Goal: Transaction & Acquisition: Purchase product/service

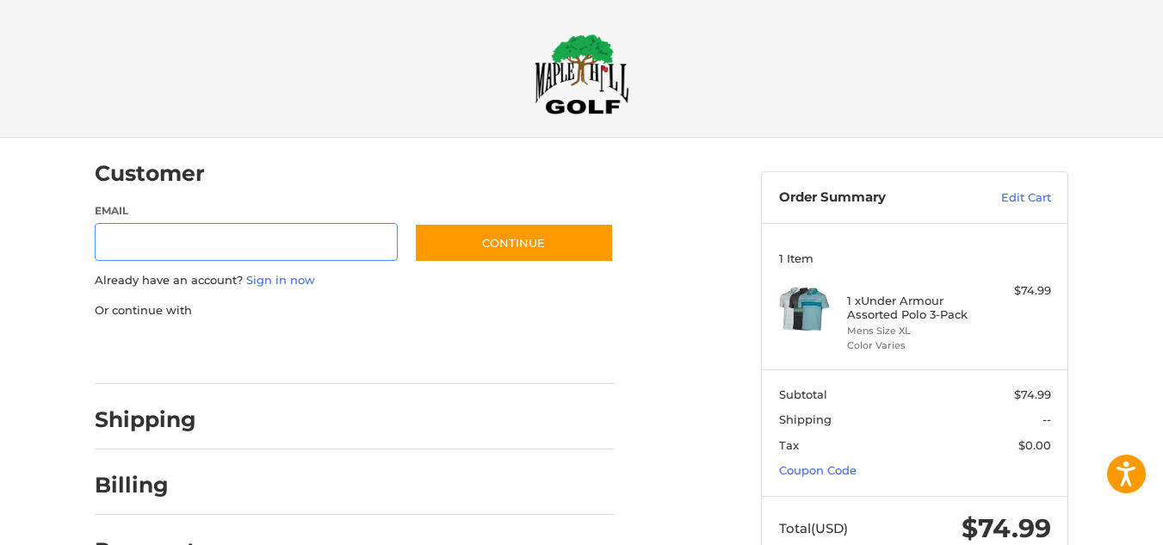
scroll to position [29, 0]
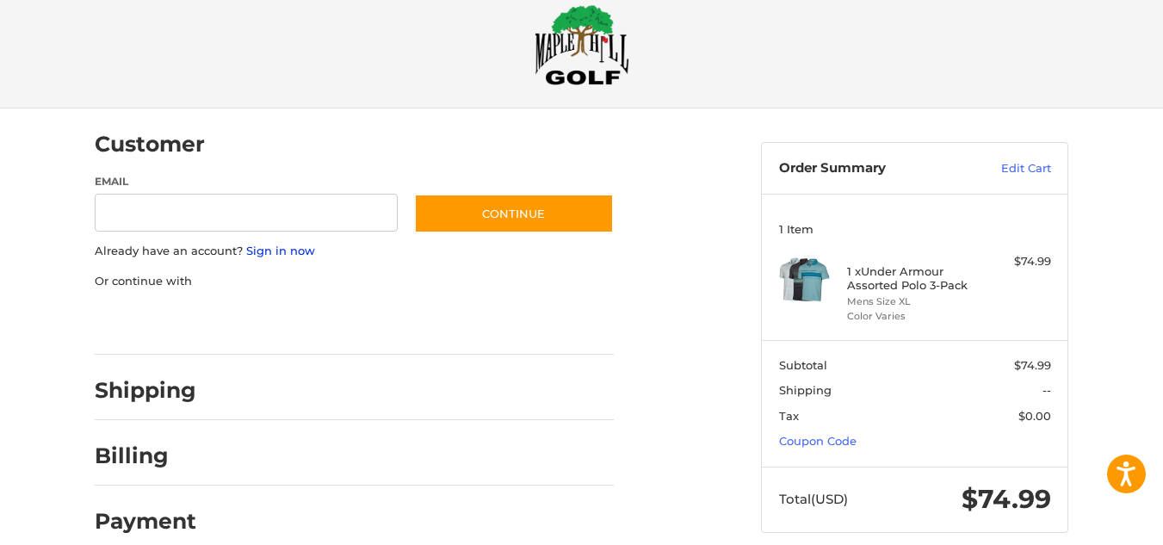
click at [309, 250] on link "Sign in now" at bounding box center [280, 251] width 69 height 14
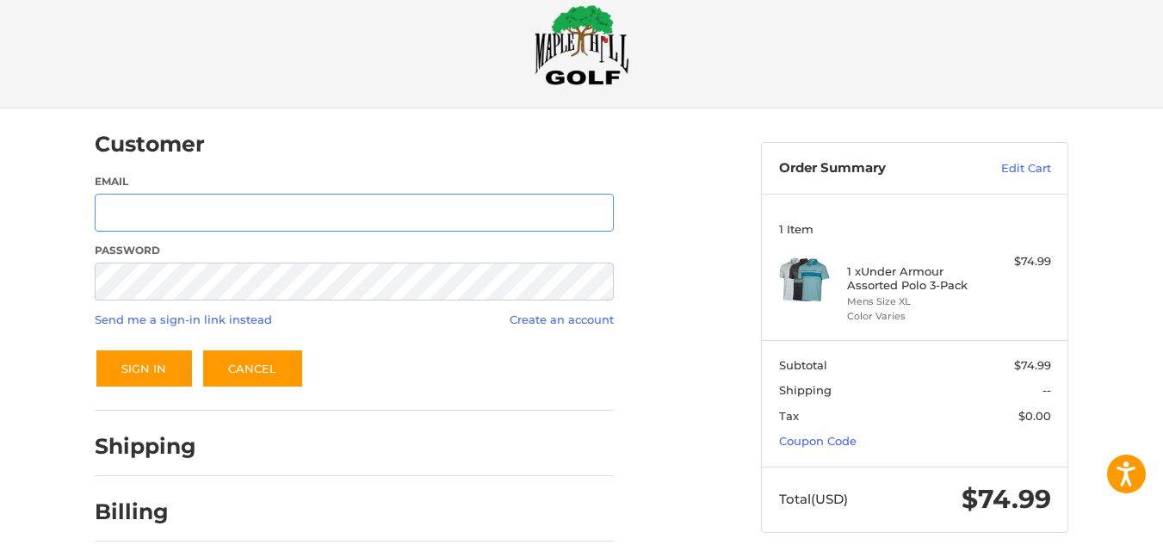
click at [455, 206] on input "Email" at bounding box center [354, 213] width 519 height 39
type input "**********"
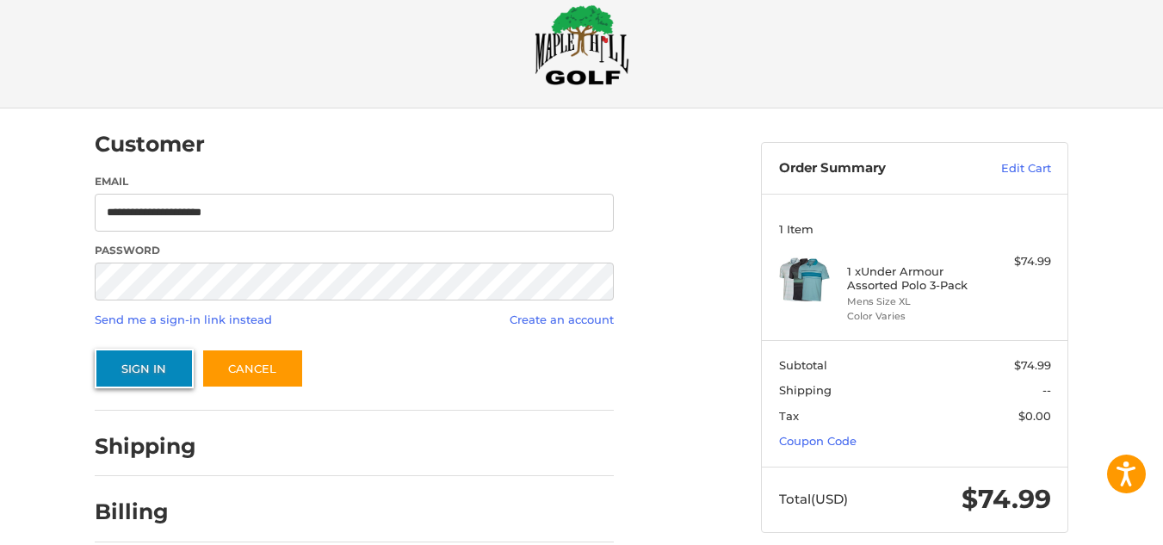
click at [140, 370] on button "Sign In" at bounding box center [144, 369] width 99 height 40
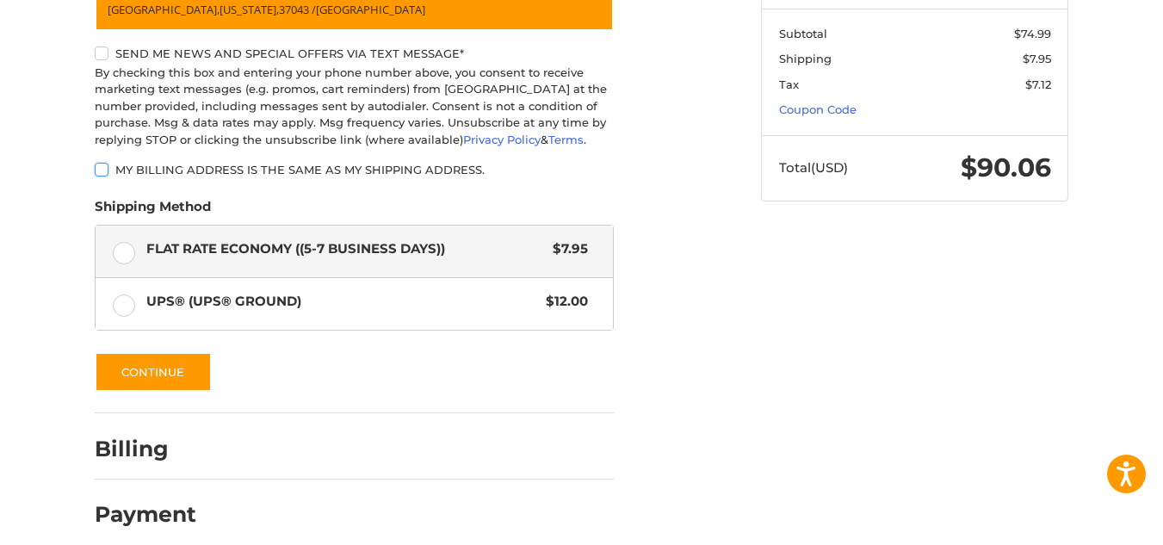
scroll to position [376, 0]
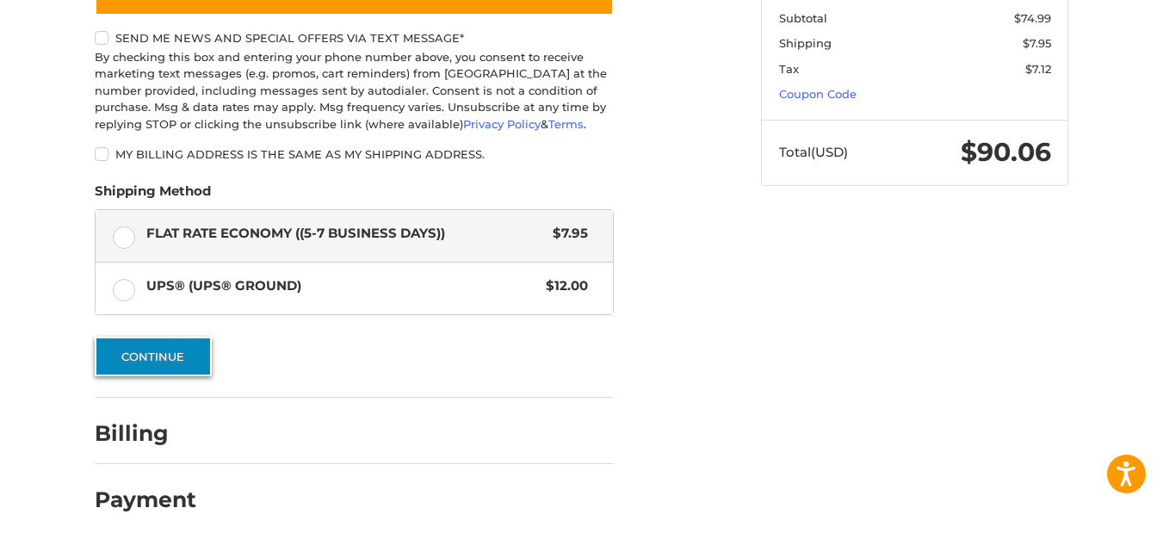
click at [186, 359] on button "Continue" at bounding box center [153, 357] width 117 height 40
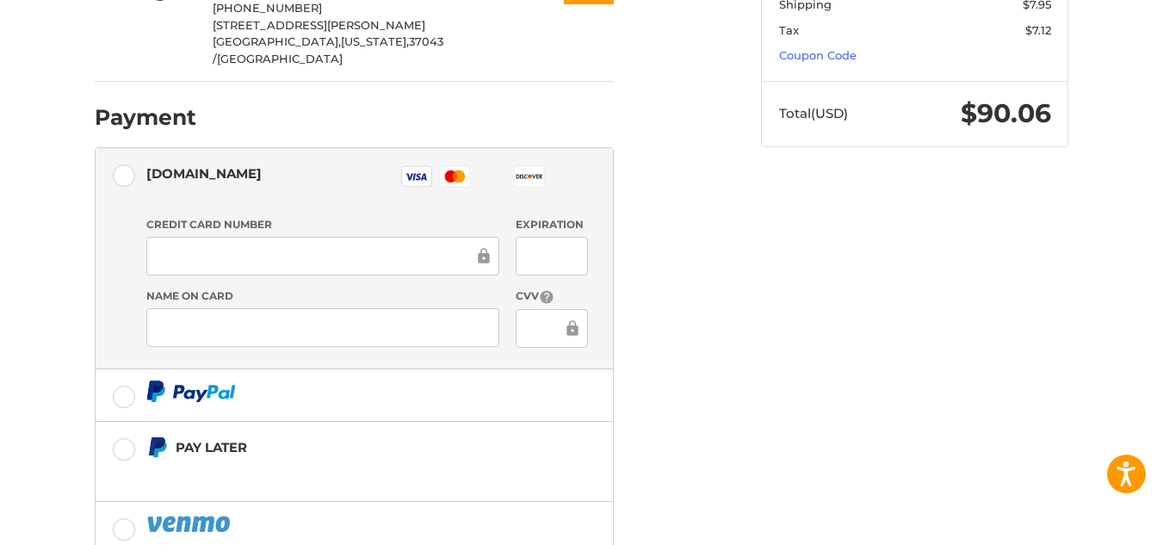
scroll to position [414, 0]
click at [348, 239] on div at bounding box center [322, 257] width 353 height 39
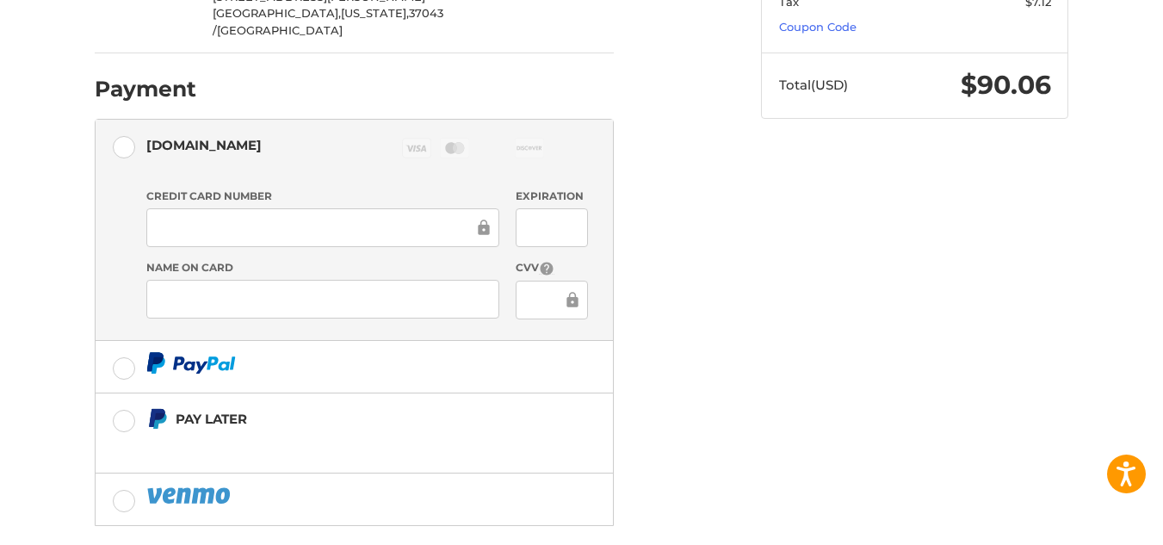
scroll to position [498, 0]
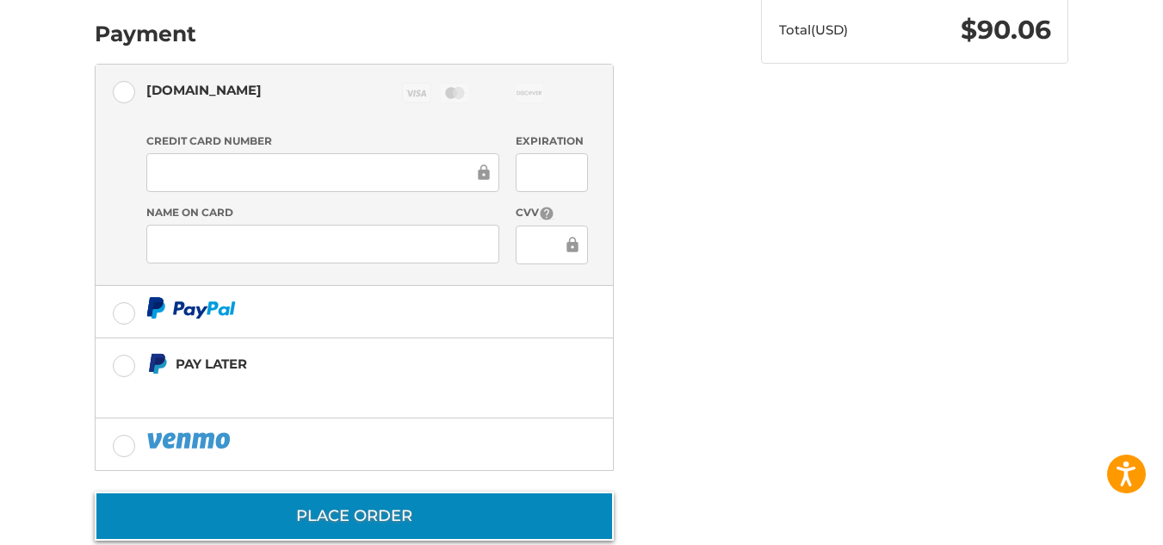
click at [555, 492] on button "Place Order" at bounding box center [354, 516] width 519 height 49
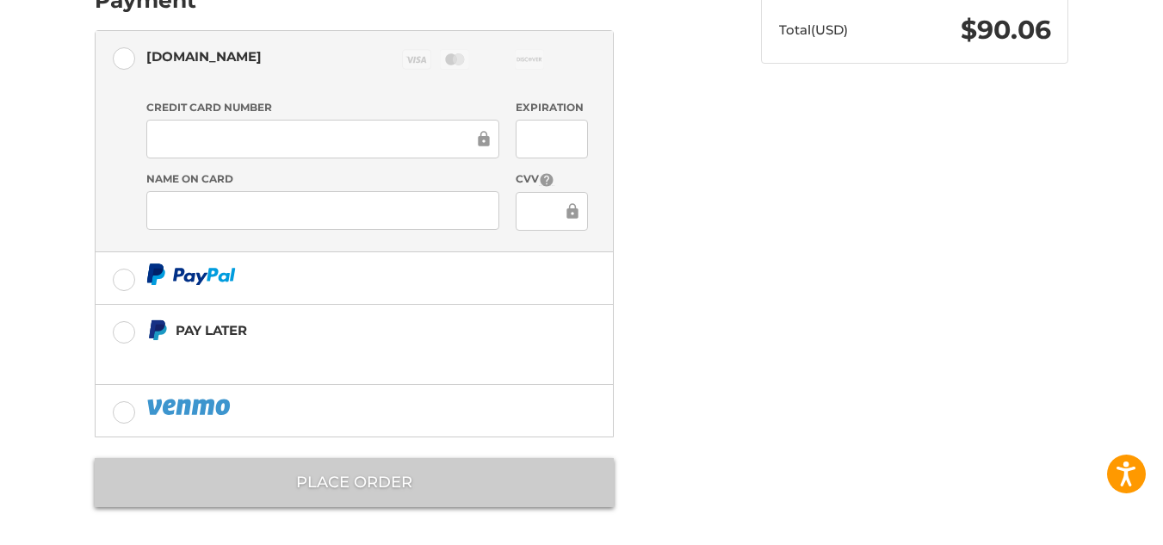
scroll to position [72, 0]
